Goal: Task Accomplishment & Management: Complete application form

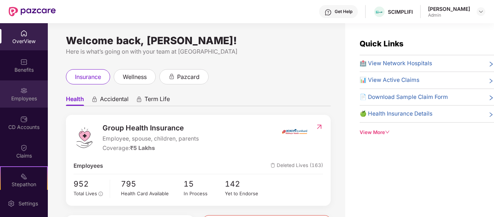
click at [25, 99] on div "Employees" at bounding box center [24, 98] width 48 height 7
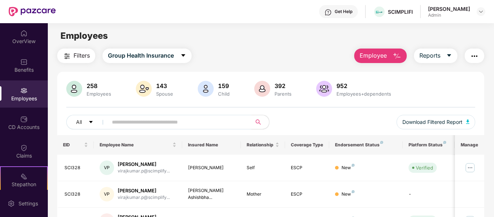
click at [382, 55] on span "Employee" at bounding box center [373, 55] width 27 height 9
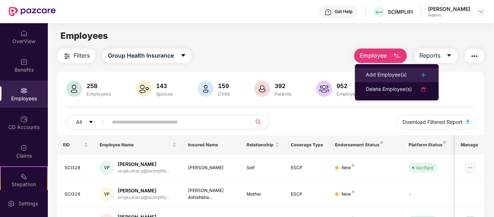
click at [390, 75] on div "Add Employee(s)" at bounding box center [386, 75] width 41 height 9
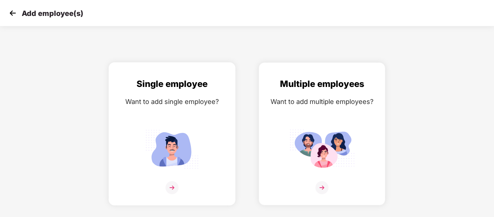
click at [176, 189] on img at bounding box center [172, 187] width 13 height 13
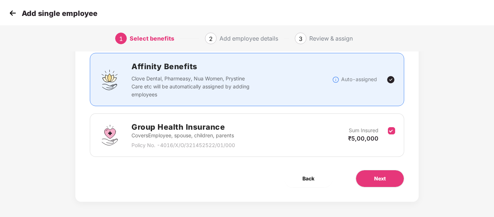
scroll to position [51, 0]
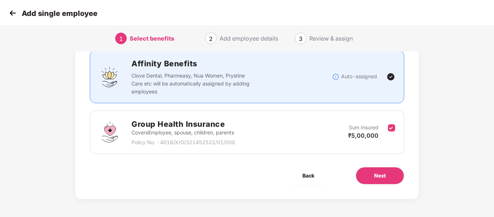
click at [390, 162] on div "Benefits 1 / 1 Selected Affinity Benefits Clove Dental, Pharmeasy, Nua Women, P…" at bounding box center [246, 104] width 343 height 190
click at [379, 176] on span "Next" at bounding box center [380, 176] width 12 height 8
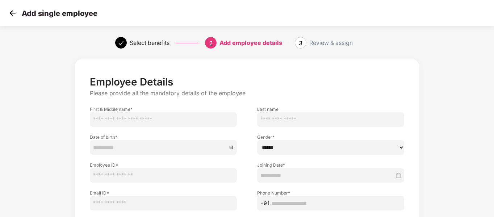
scroll to position [73, 0]
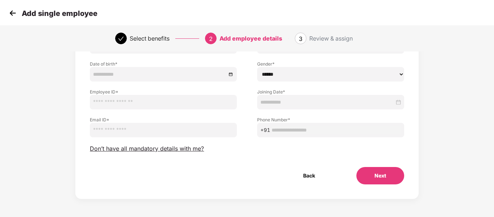
click at [171, 143] on div "Employee Details Please provide all the mandatory details of the employee First…" at bounding box center [247, 94] width 314 height 182
click at [166, 151] on span "Don’t have all mandatory details with me?" at bounding box center [147, 149] width 114 height 8
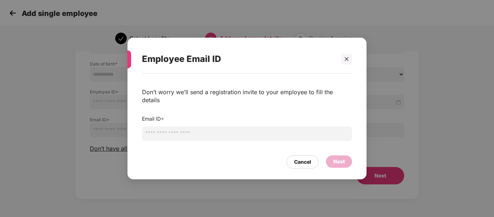
click at [196, 128] on input "email" at bounding box center [247, 133] width 210 height 14
paste input "**********"
type input "**********"
click at [341, 159] on div "Next" at bounding box center [339, 162] width 12 height 8
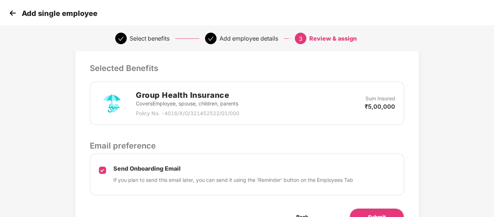
scroll to position [196, 0]
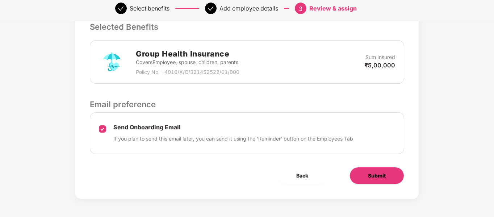
click at [392, 179] on button "Submit" at bounding box center [377, 175] width 55 height 17
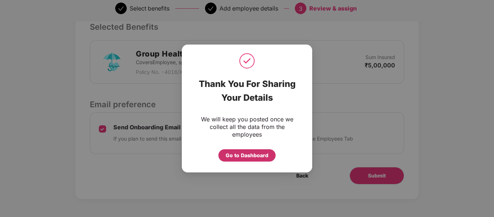
click at [226, 155] on div "Go to Dashboard" at bounding box center [247, 155] width 43 height 8
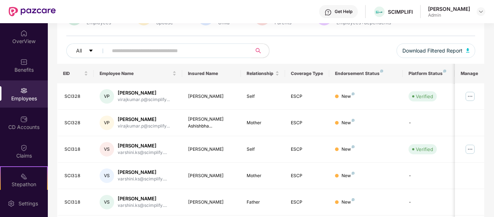
scroll to position [0, 0]
